Goal: Find specific page/section: Find specific page/section

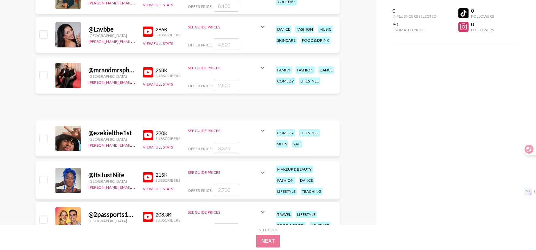
scroll to position [738, 0]
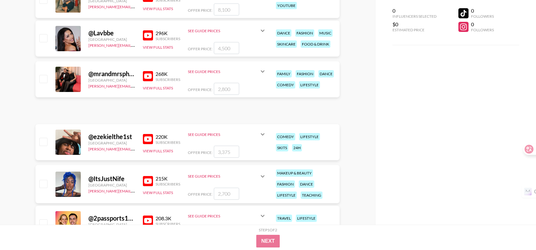
click at [148, 75] on img at bounding box center [148, 76] width 10 height 10
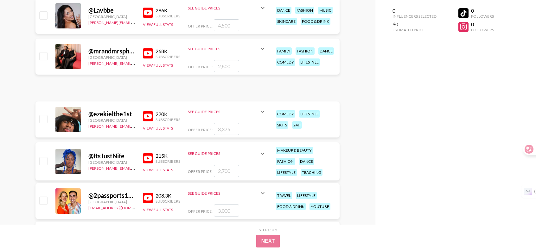
scroll to position [801, 0]
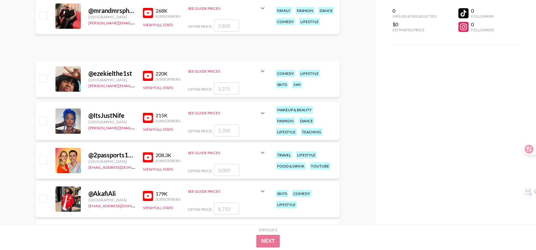
click at [151, 117] on img at bounding box center [148, 118] width 10 height 10
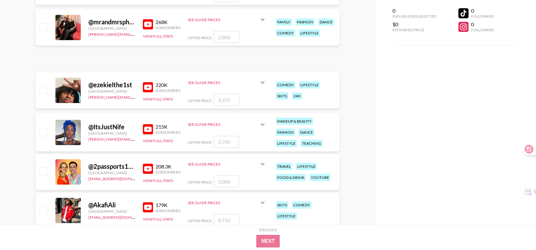
scroll to position [769, 0]
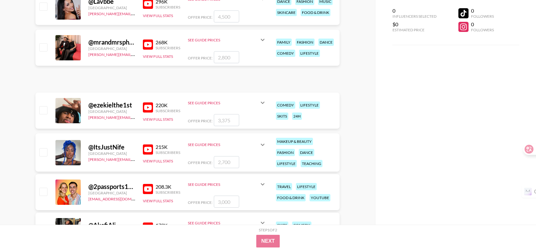
click at [263, 40] on icon at bounding box center [263, 40] width 8 height 8
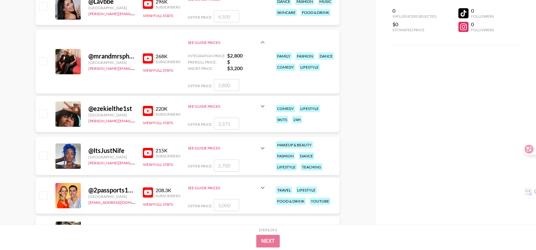
click at [263, 40] on icon at bounding box center [263, 43] width 8 height 8
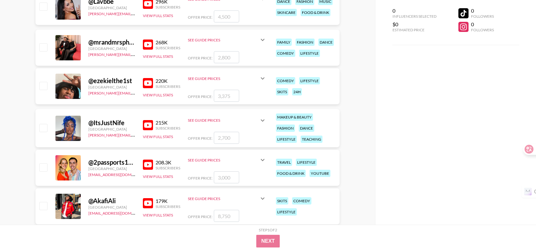
click at [144, 162] on img at bounding box center [148, 165] width 10 height 10
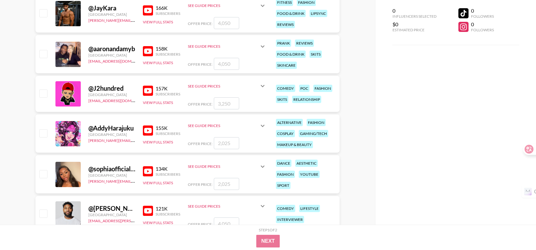
scroll to position [1118, 0]
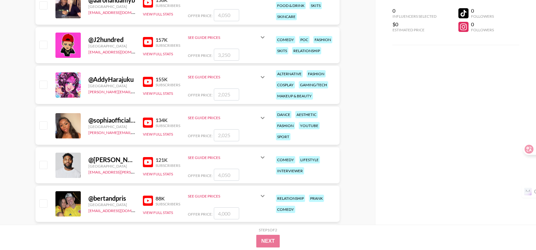
click at [146, 124] on img at bounding box center [148, 123] width 10 height 10
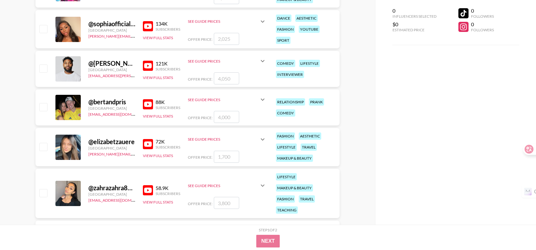
scroll to position [1276, 0]
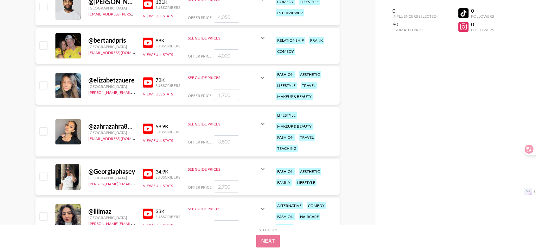
click at [146, 128] on img at bounding box center [148, 129] width 10 height 10
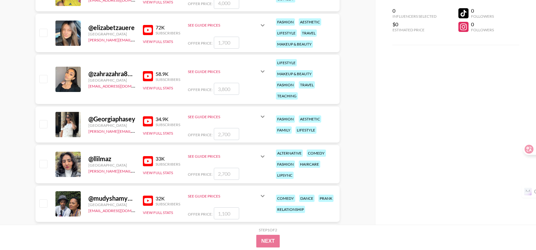
scroll to position [1339, 0]
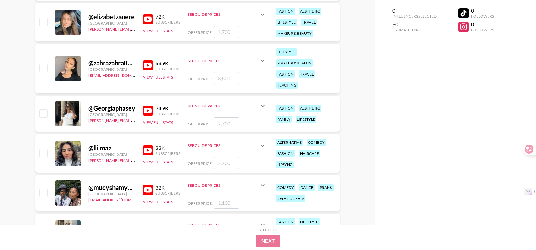
click at [149, 109] on img at bounding box center [148, 111] width 10 height 10
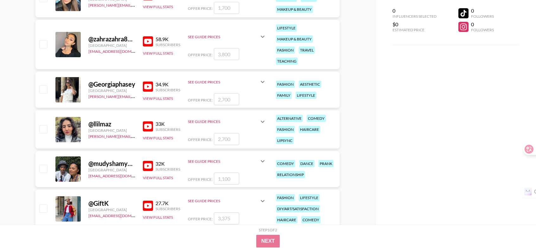
scroll to position [1403, 0]
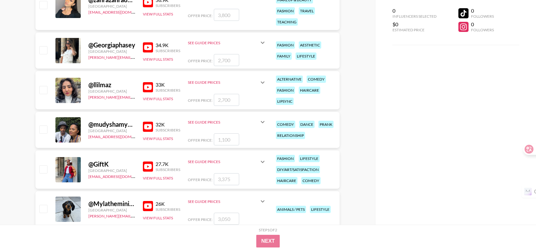
click at [150, 87] on img at bounding box center [148, 87] width 10 height 10
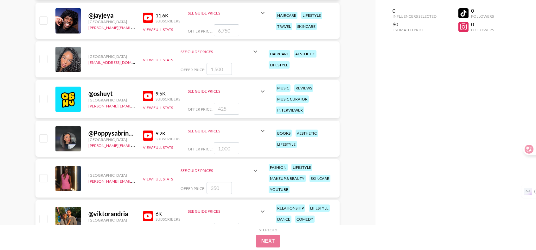
scroll to position [1909, 0]
click at [149, 135] on img at bounding box center [148, 136] width 10 height 10
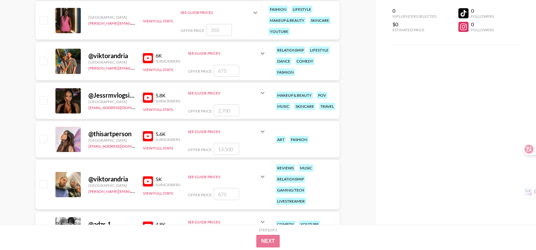
scroll to position [2068, 0]
click at [145, 131] on img at bounding box center [148, 136] width 10 height 10
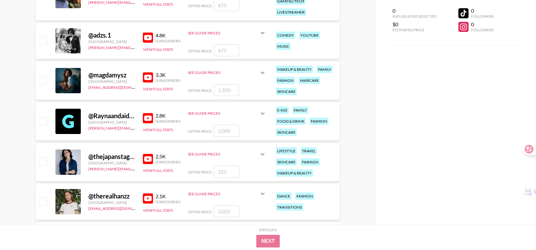
scroll to position [2289, 0]
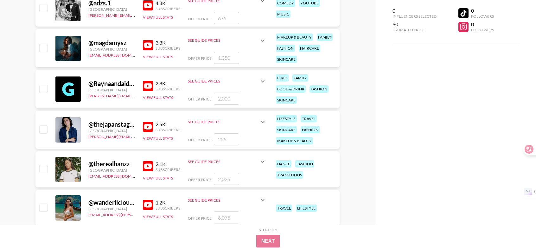
click at [149, 123] on img at bounding box center [148, 127] width 10 height 10
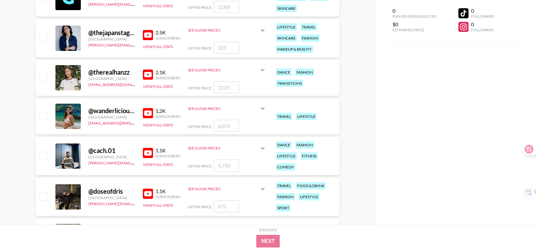
scroll to position [2384, 0]
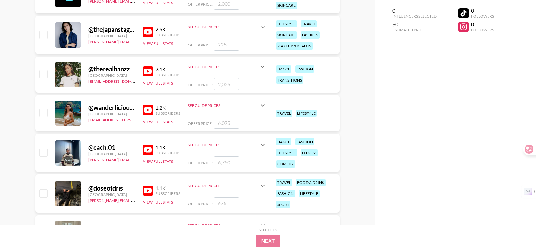
click at [149, 71] on img at bounding box center [148, 71] width 10 height 10
click at [152, 107] on img at bounding box center [148, 110] width 10 height 10
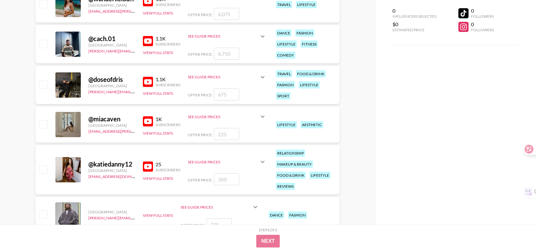
scroll to position [2511, 0]
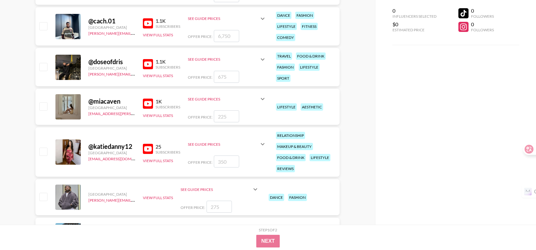
click at [151, 104] on img at bounding box center [148, 104] width 10 height 10
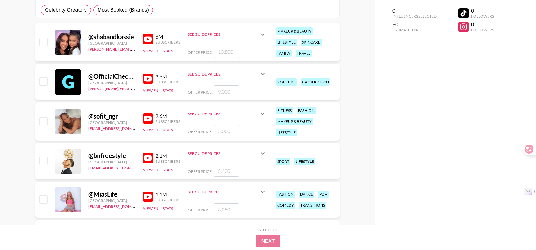
scroll to position [0, 0]
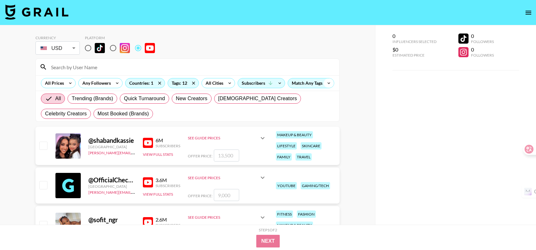
click at [329, 83] on icon at bounding box center [329, 83] width 10 height 9
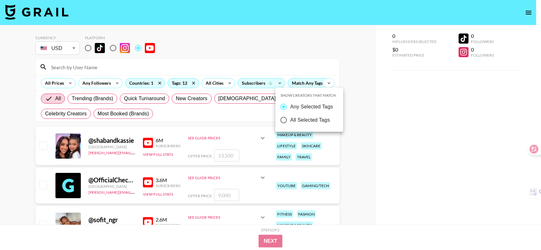
click at [329, 83] on div at bounding box center [270, 125] width 541 height 250
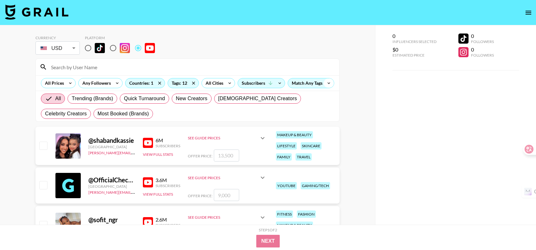
click at [327, 84] on icon at bounding box center [329, 83] width 10 height 9
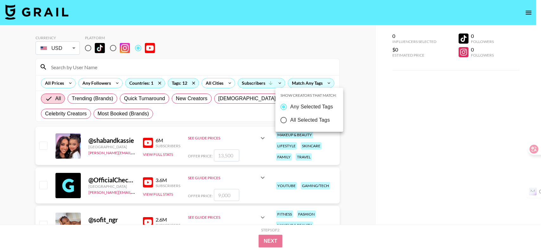
click at [350, 72] on div at bounding box center [270, 125] width 541 height 250
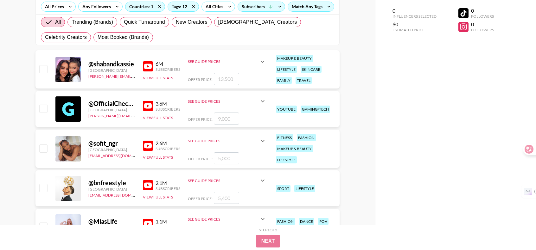
scroll to position [63, 0]
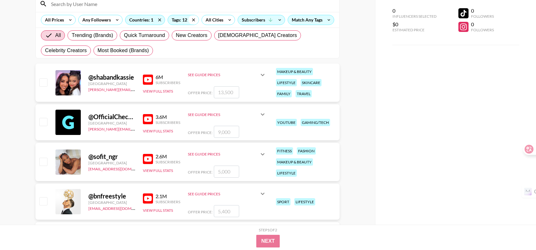
click at [193, 21] on icon at bounding box center [193, 19] width 10 height 9
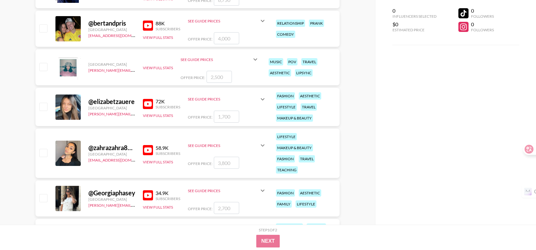
scroll to position [1773, 0]
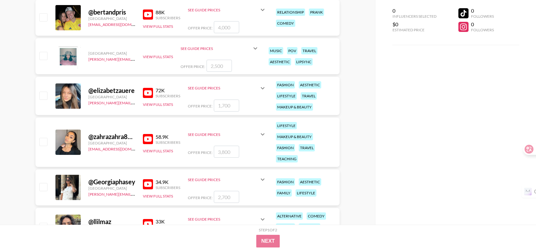
click at [152, 94] on img at bounding box center [148, 93] width 10 height 10
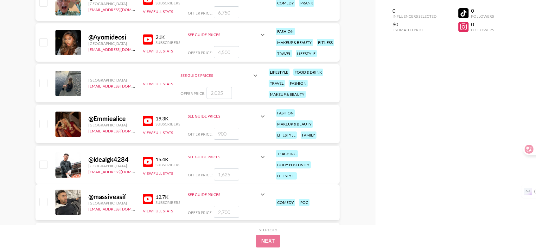
scroll to position [2375, 0]
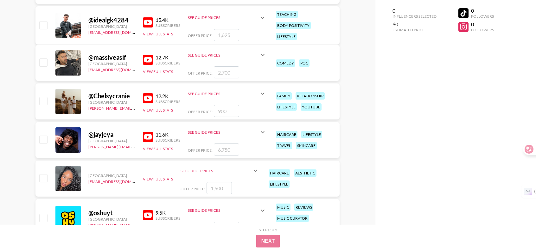
click at [146, 94] on img at bounding box center [148, 98] width 10 height 10
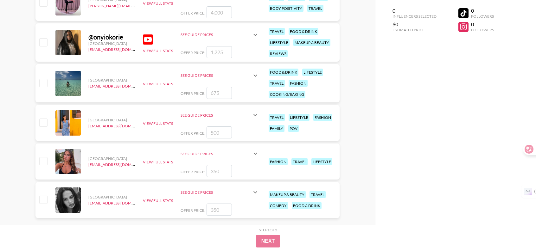
scroll to position [3571, 0]
